Goal: Book appointment/travel/reservation

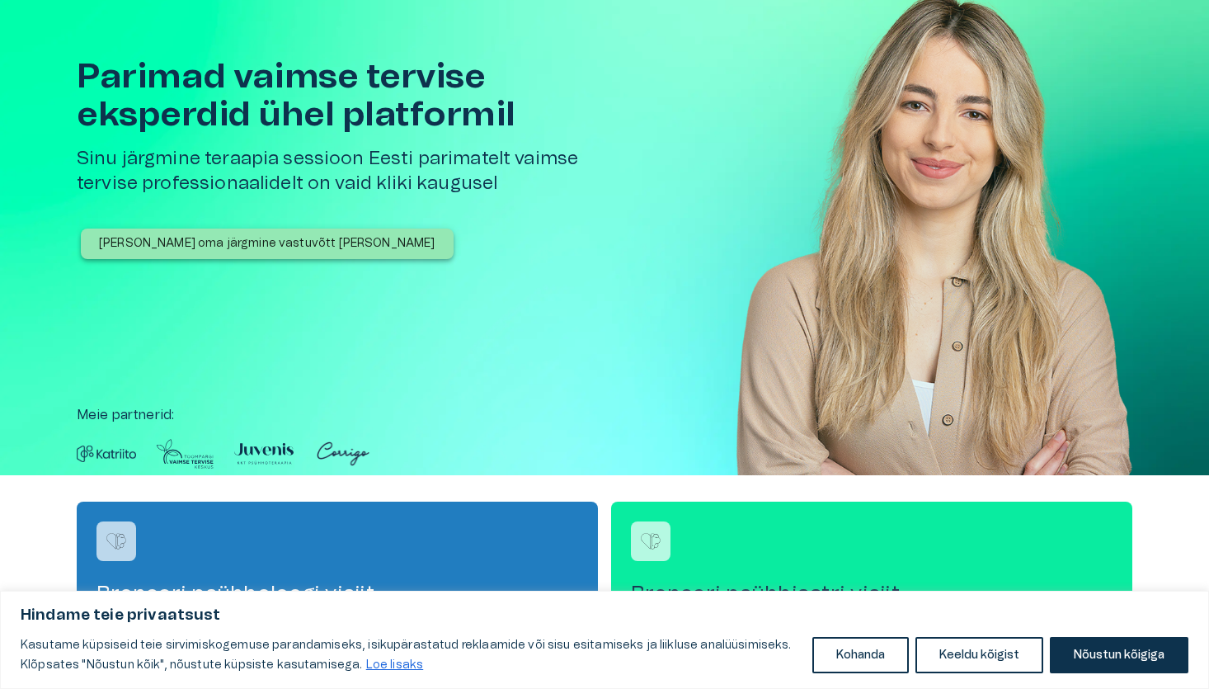
scroll to position [62, 0]
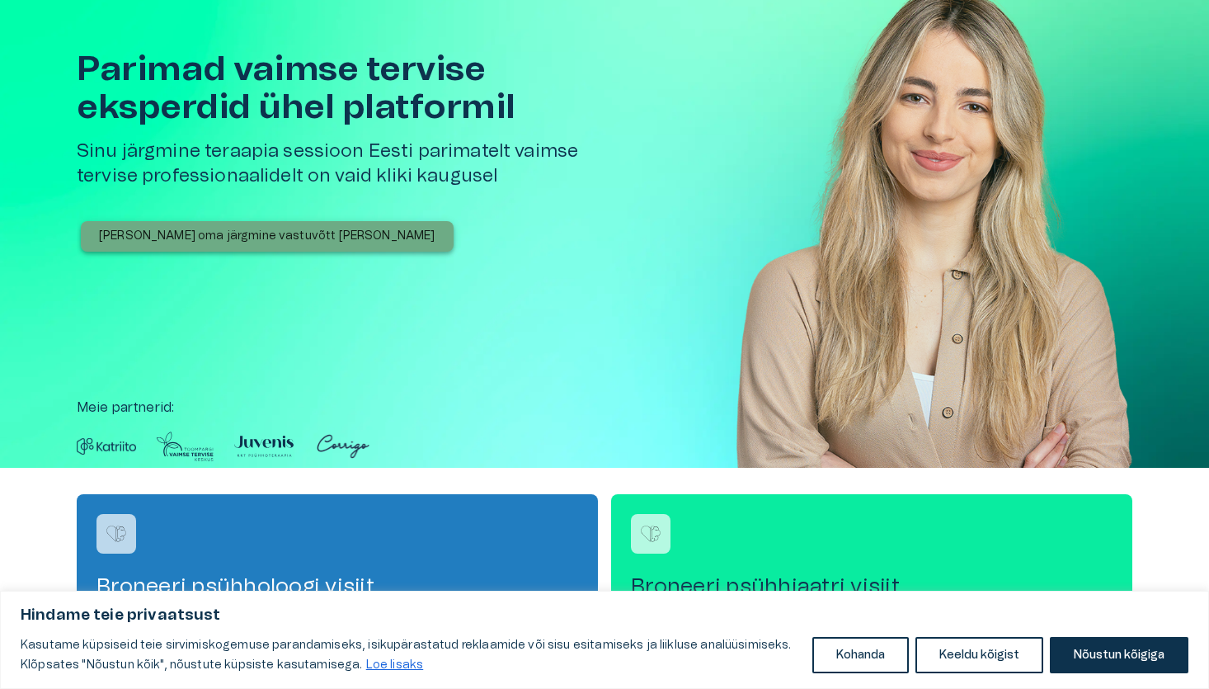
click at [283, 240] on p "[PERSON_NAME] oma järgmine vastuvõtt [PERSON_NAME]" at bounding box center [267, 236] width 337 height 17
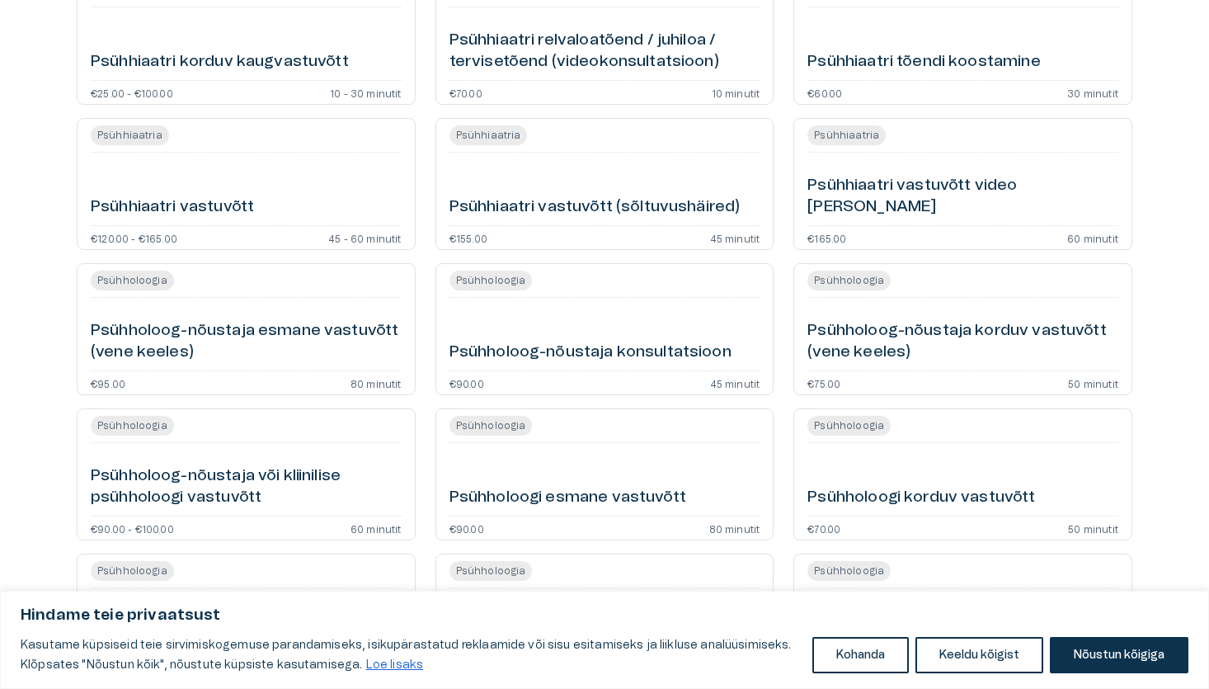
scroll to position [1702, 0]
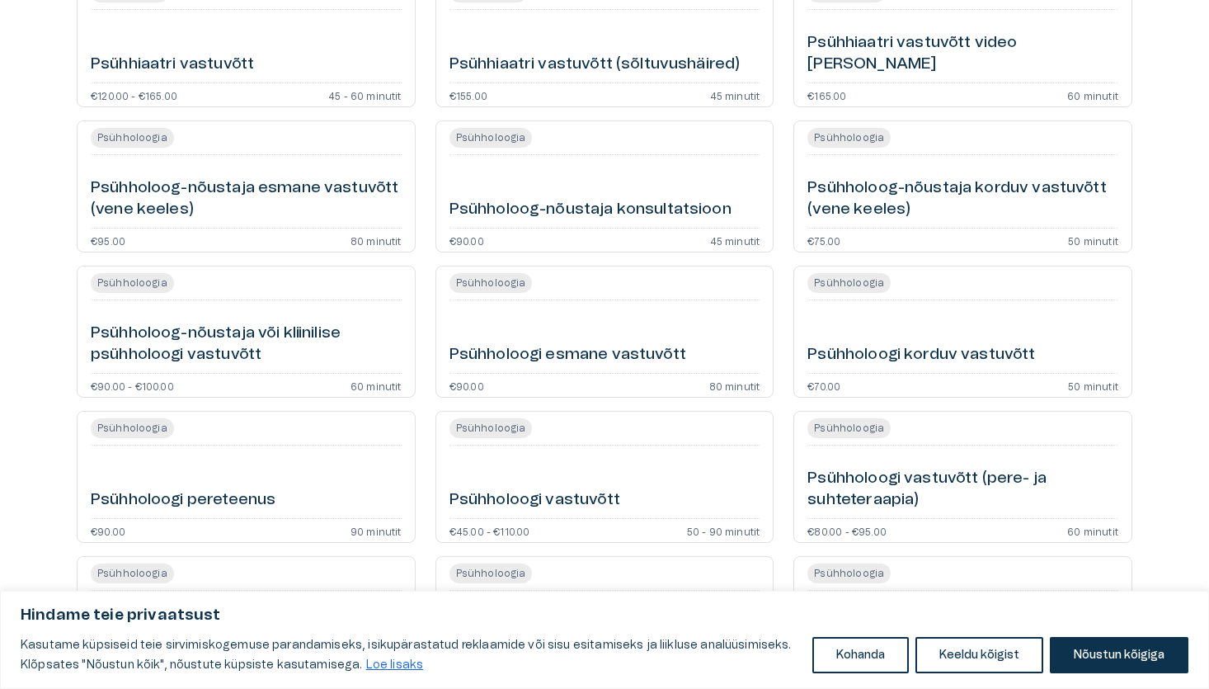
click at [667, 385] on div "€90.00 80 minutit" at bounding box center [605, 385] width 311 height 10
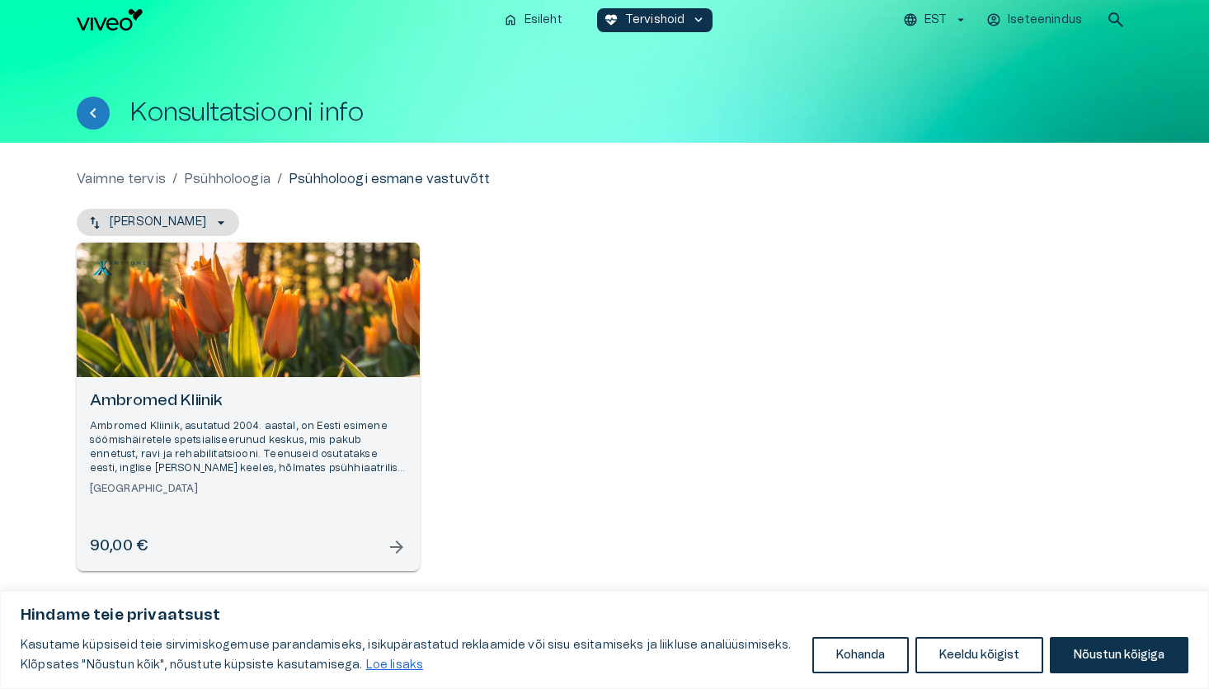
scroll to position [6, 0]
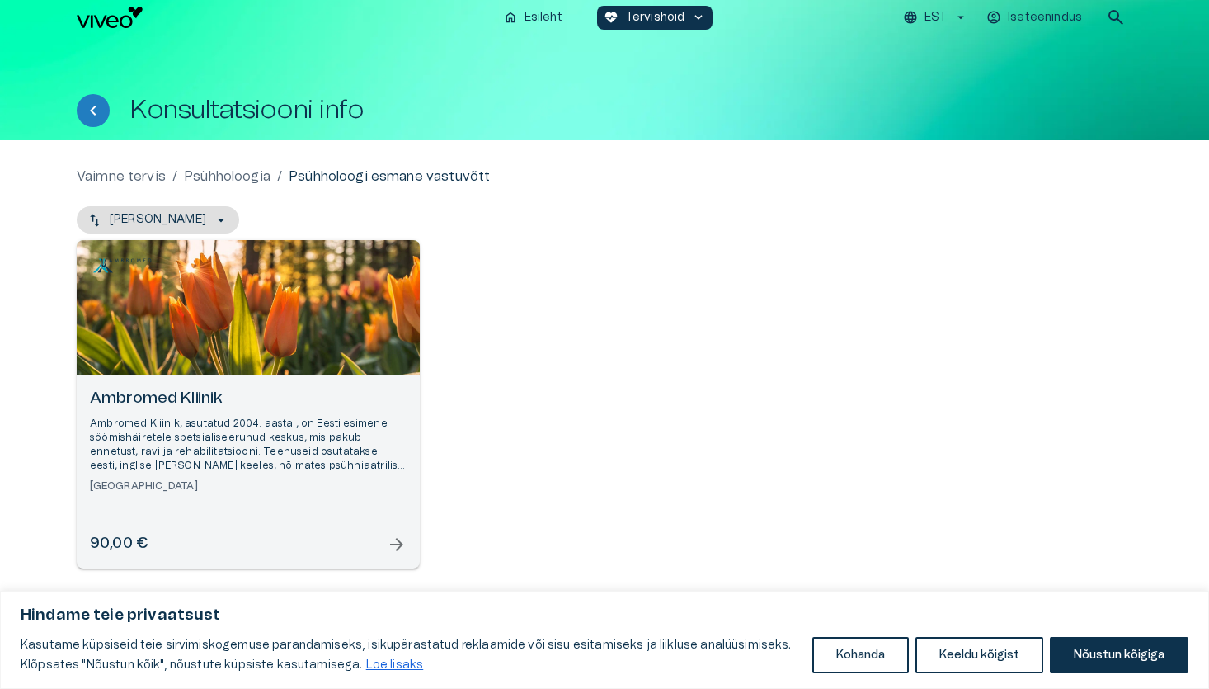
click at [237, 422] on p "Ambromed Kliinik, asutatud 2004. aastal, on Eesti esimene söömis­häiretele spet…" at bounding box center [248, 445] width 317 height 57
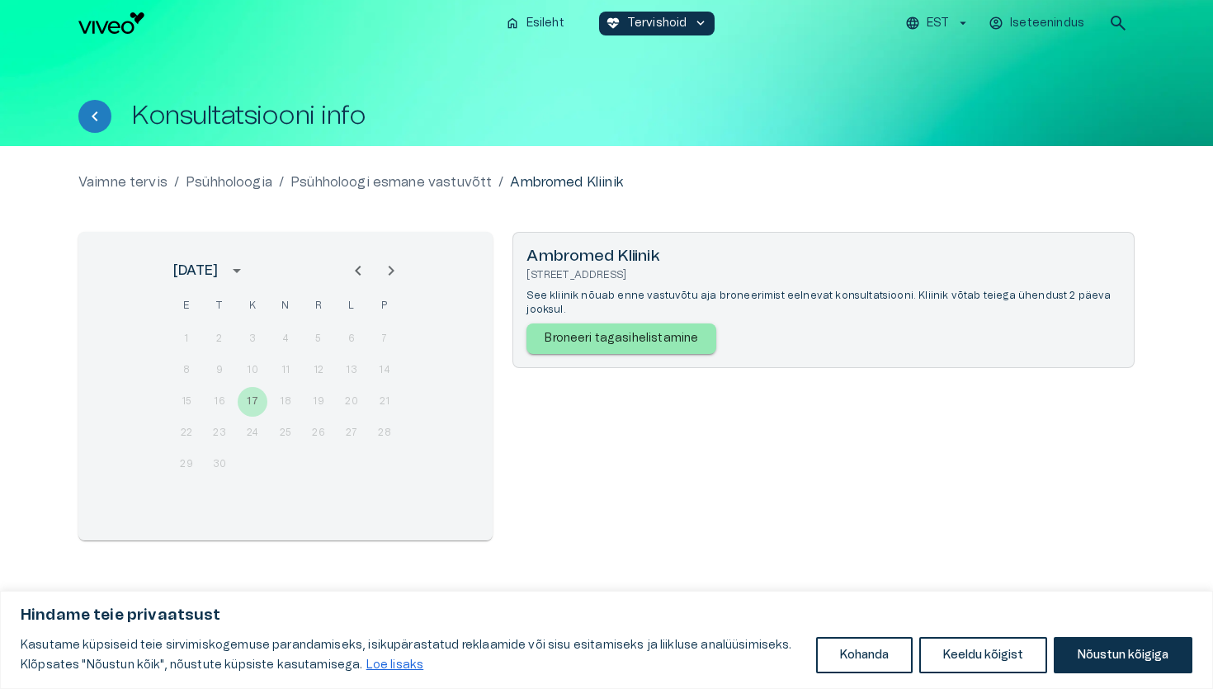
click at [334, 401] on div "15 16 17 18 19 20 21" at bounding box center [285, 402] width 264 height 30
click at [390, 276] on icon "Next month" at bounding box center [391, 271] width 20 height 20
click at [391, 277] on icon "Next month" at bounding box center [391, 271] width 20 height 20
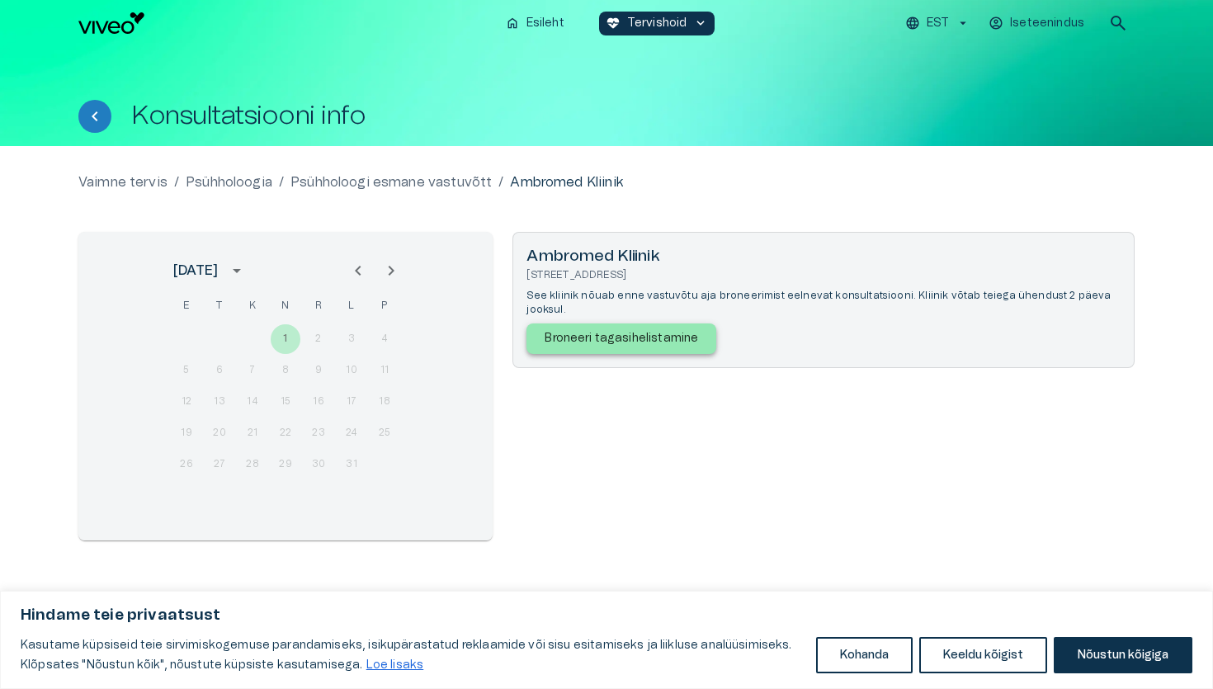
click at [554, 330] on p "Broneeri tagasihelistamine" at bounding box center [620, 338] width 153 height 17
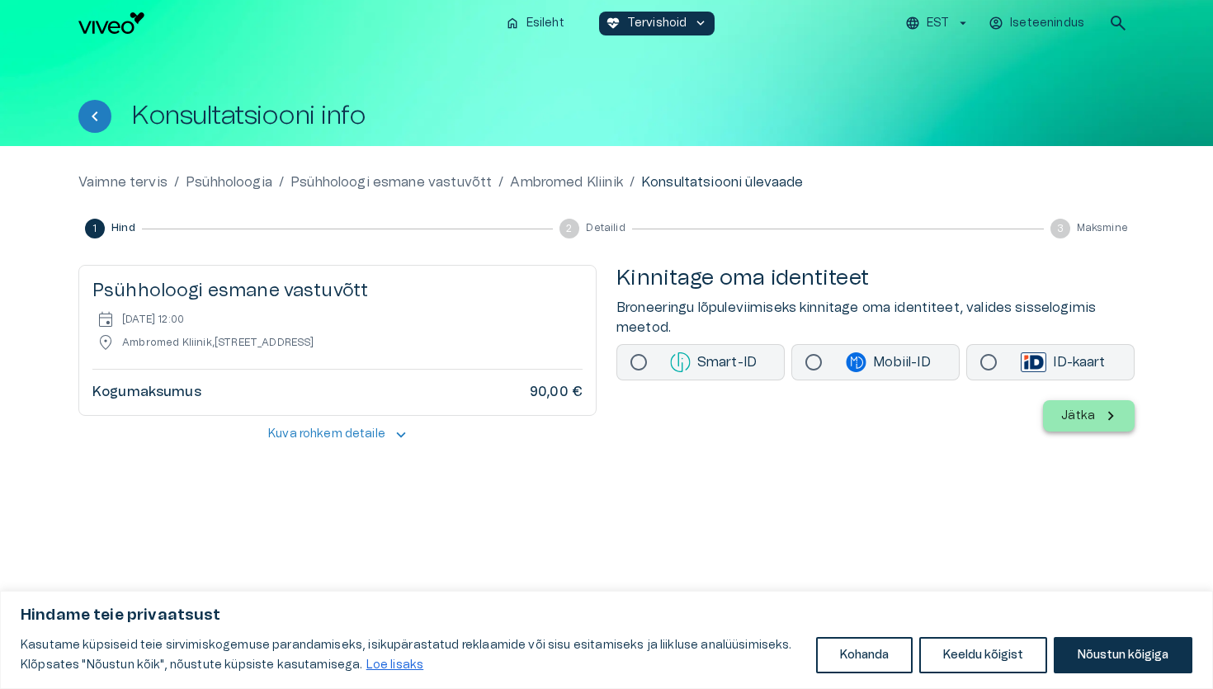
click at [309, 433] on p "Kuva rohkem detaile" at bounding box center [326, 434] width 117 height 17
